Goal: Transaction & Acquisition: Purchase product/service

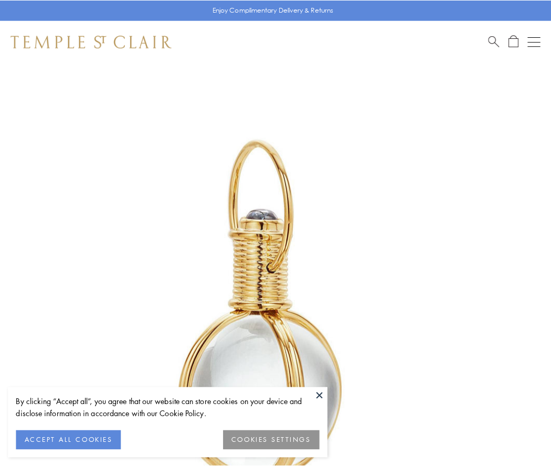
scroll to position [274, 0]
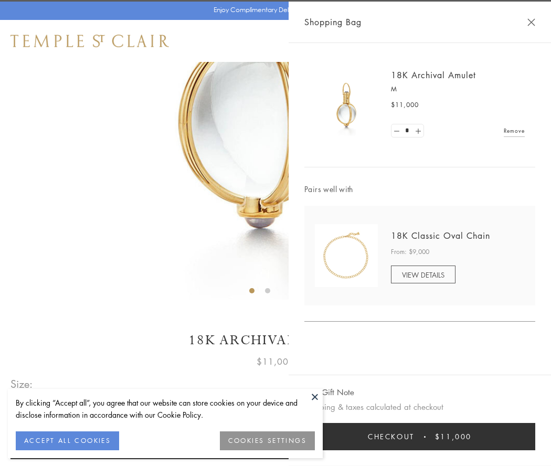
click at [420, 436] on button "Checkout $11,000" at bounding box center [419, 436] width 231 height 27
